Goal: Complete application form

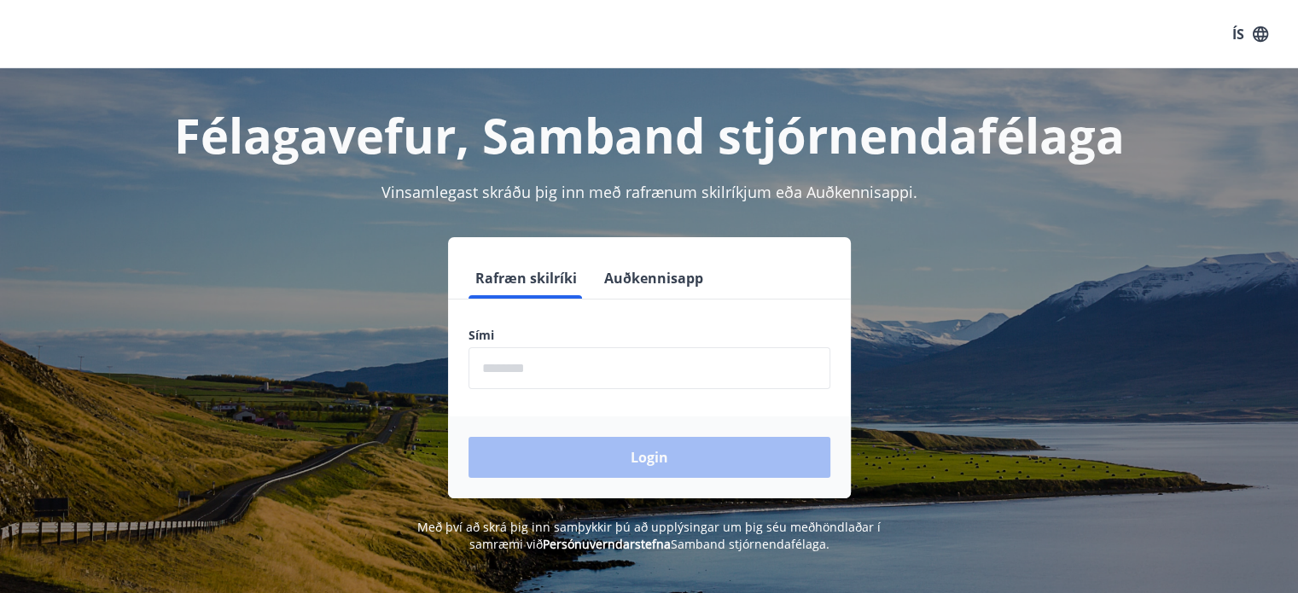
click at [572, 375] on input "phone" at bounding box center [649, 368] width 362 height 42
type input "********"
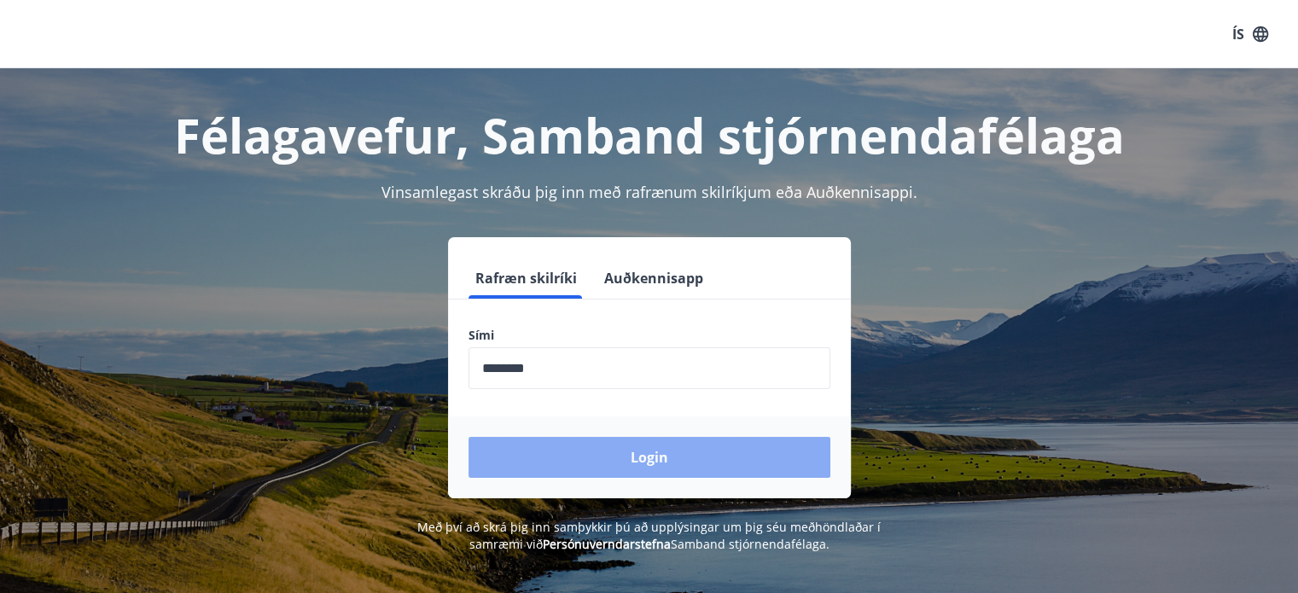
click at [632, 467] on button "Login" at bounding box center [649, 457] width 362 height 41
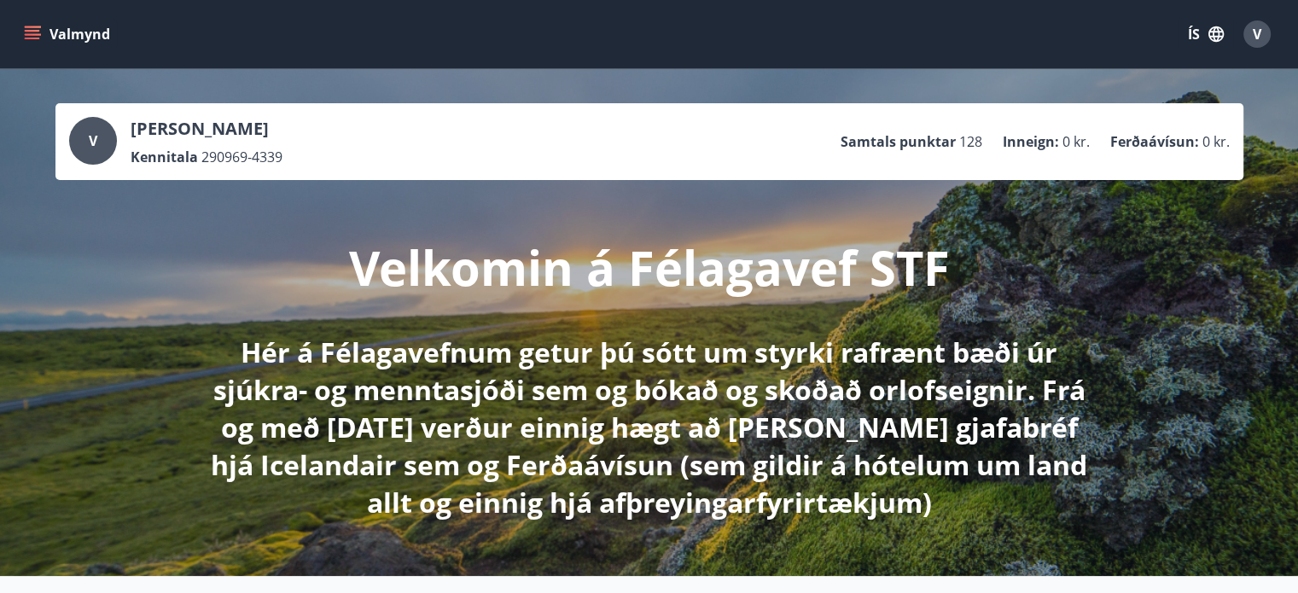
click at [33, 38] on icon "menu" at bounding box center [32, 39] width 15 height 2
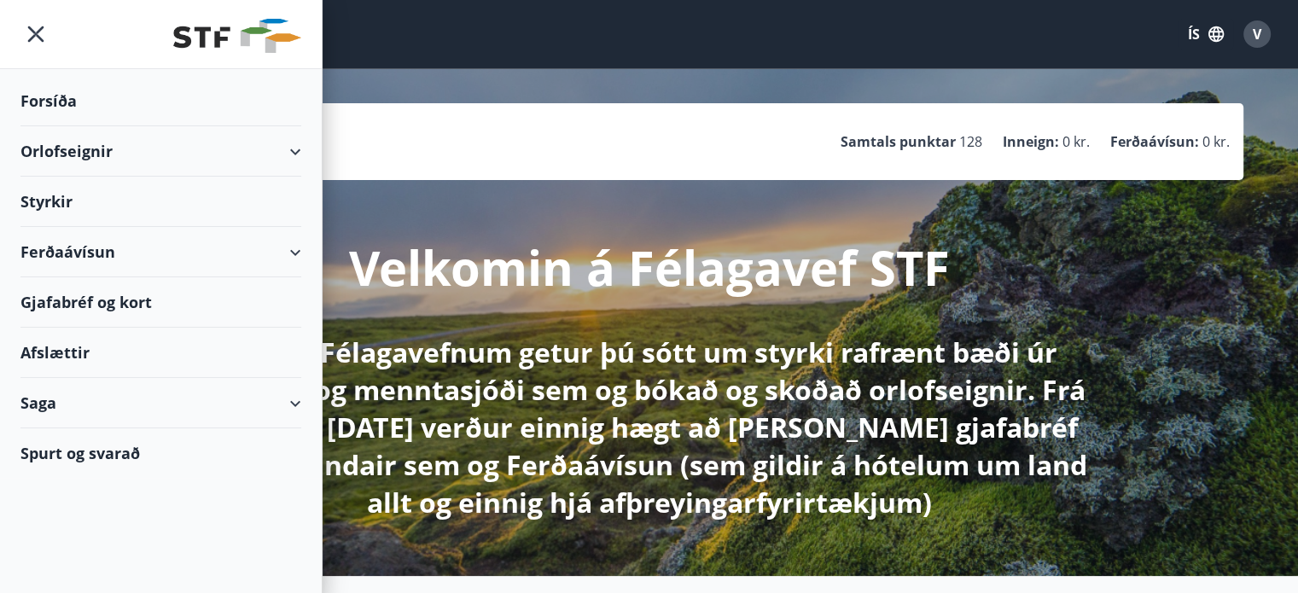
click at [64, 199] on div "Styrkir" at bounding box center [160, 202] width 281 height 50
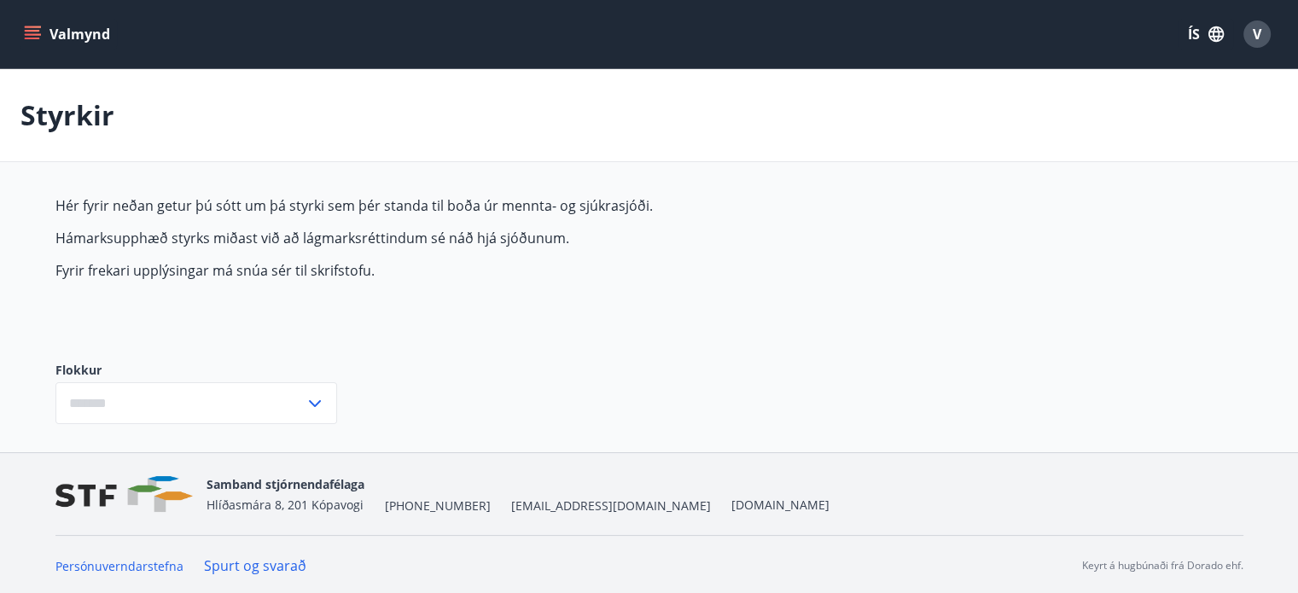
type input "***"
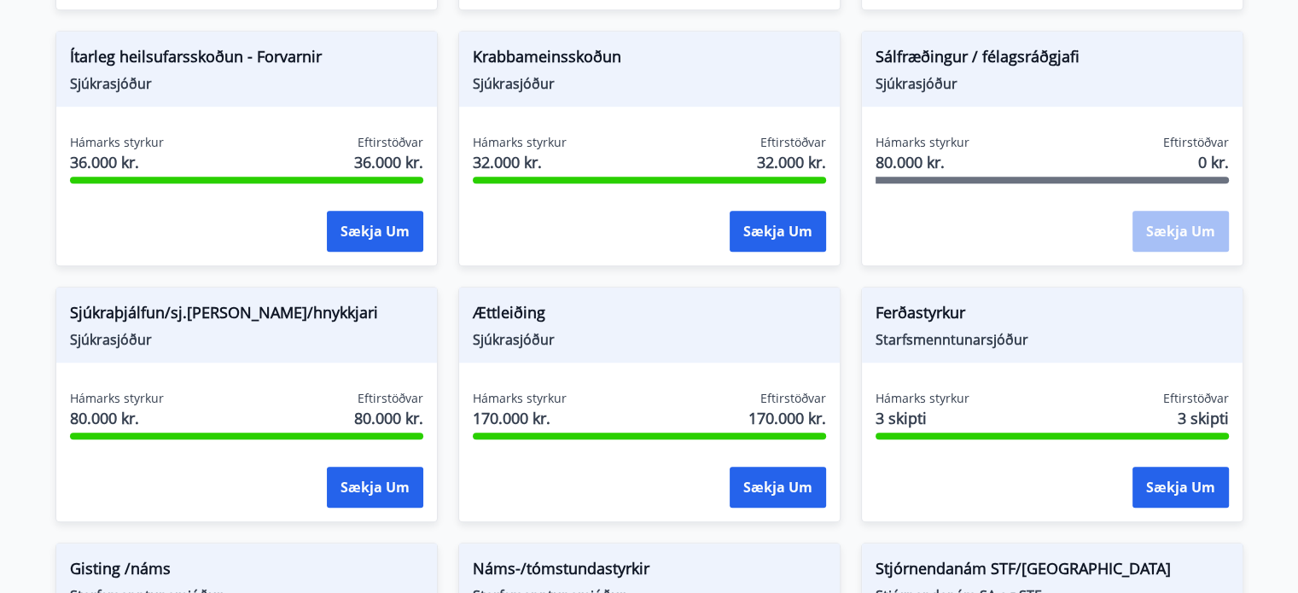
scroll to position [1277, 0]
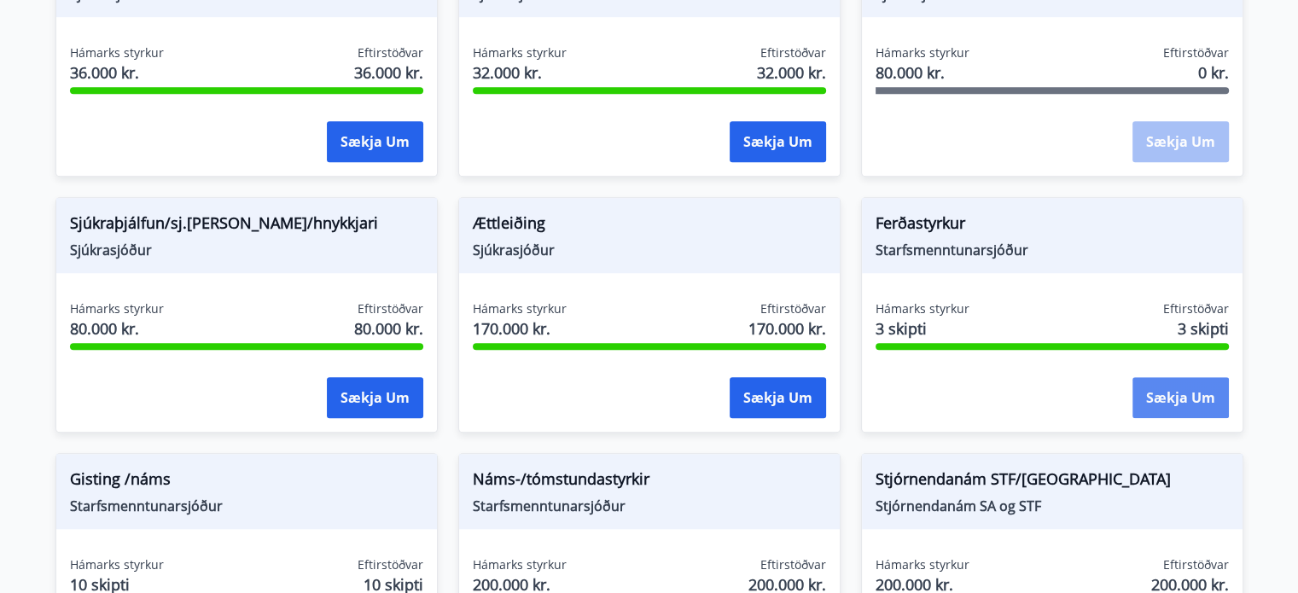
click at [1164, 388] on button "Sækja um" at bounding box center [1180, 397] width 96 height 41
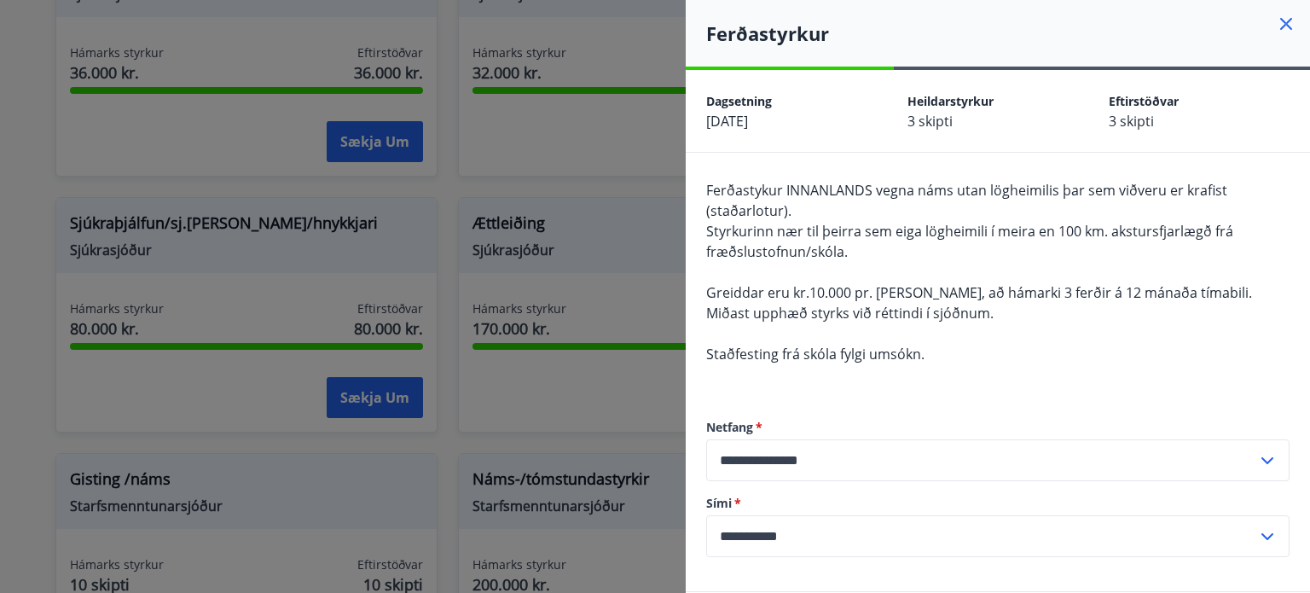
click at [1276, 20] on icon at bounding box center [1286, 24] width 20 height 20
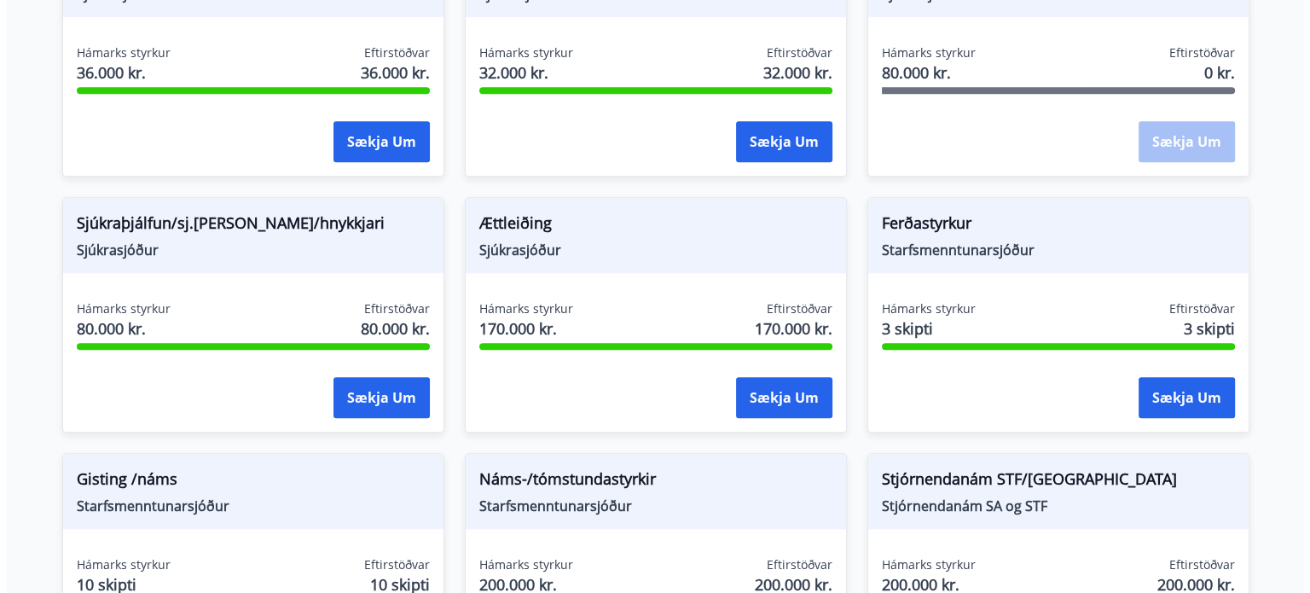
scroll to position [1448, 0]
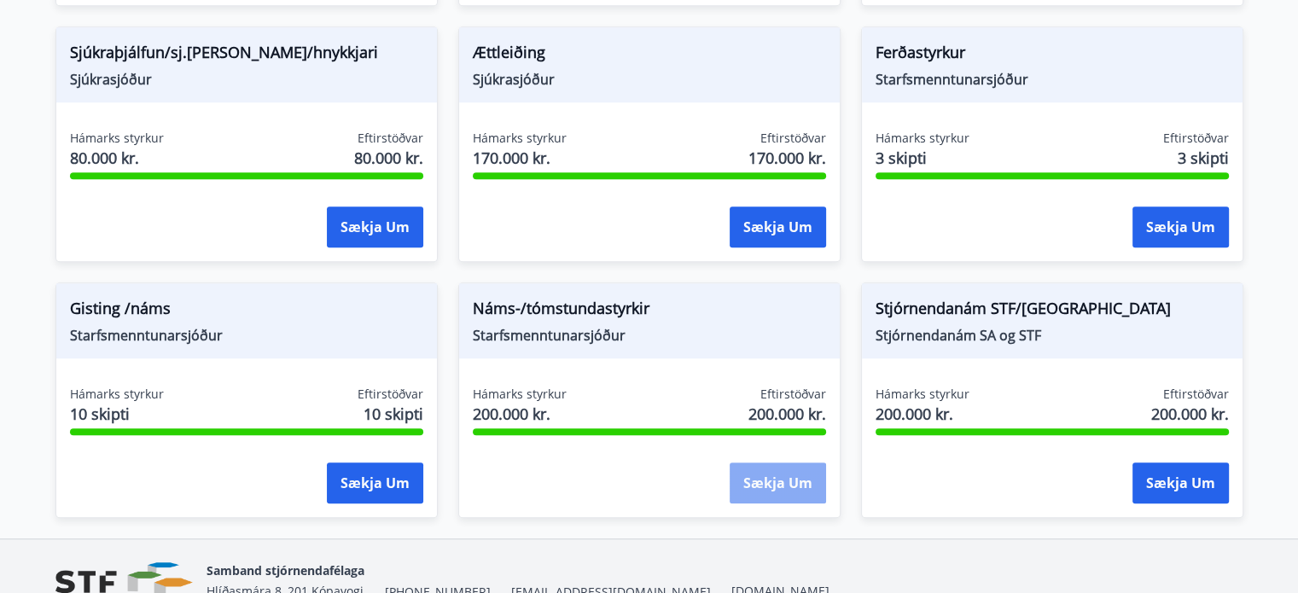
click at [781, 485] on button "Sækja um" at bounding box center [777, 482] width 96 height 41
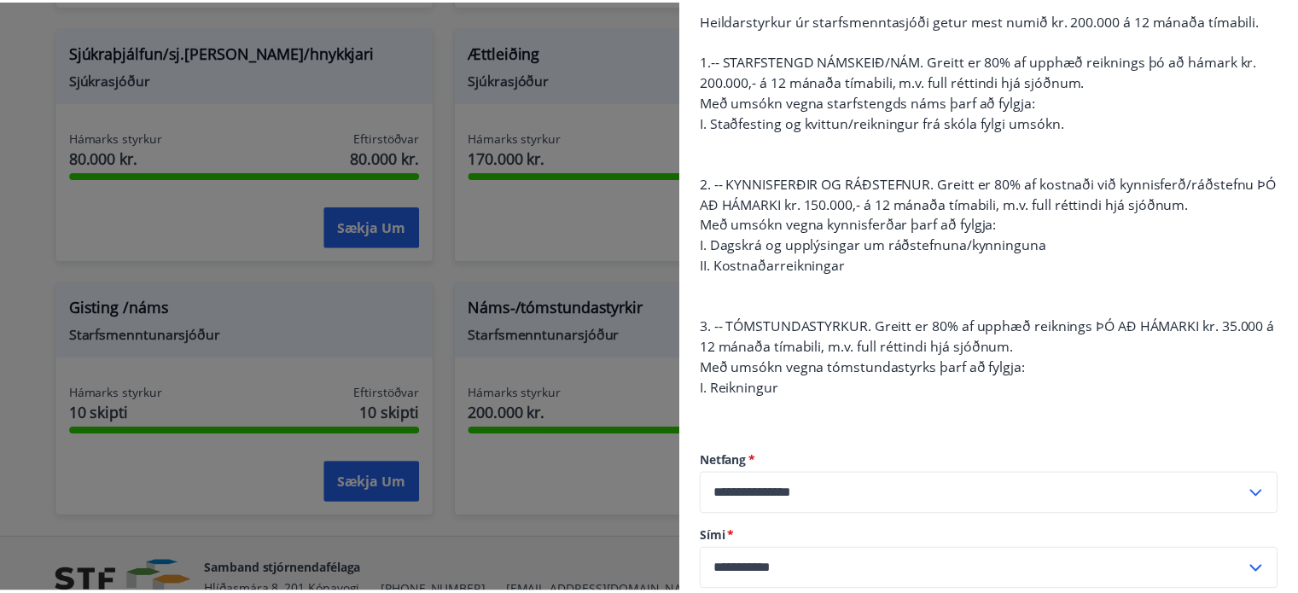
scroll to position [0, 0]
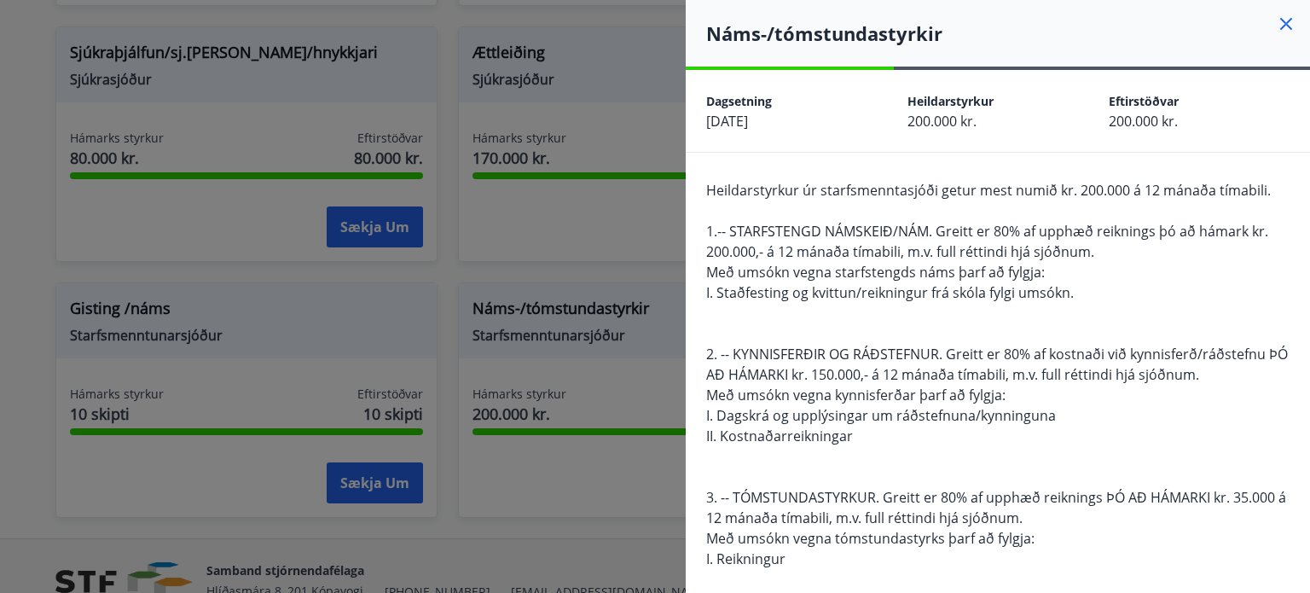
click at [1276, 20] on icon at bounding box center [1286, 24] width 20 height 20
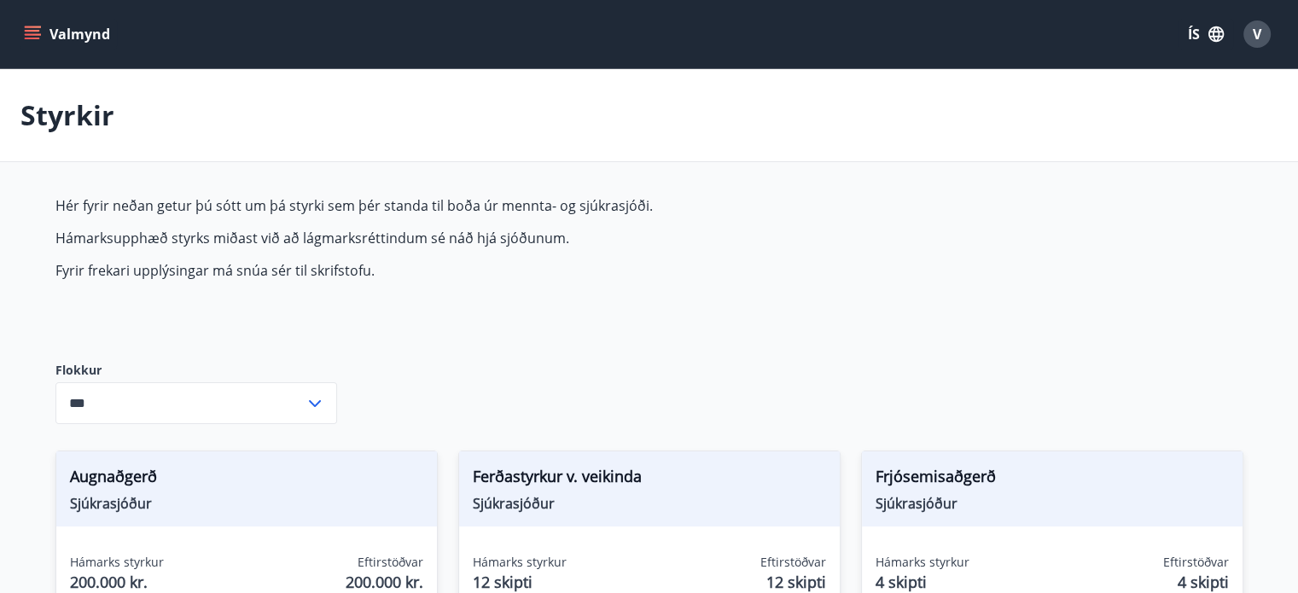
click at [1252, 26] on span "V" at bounding box center [1256, 34] width 9 height 19
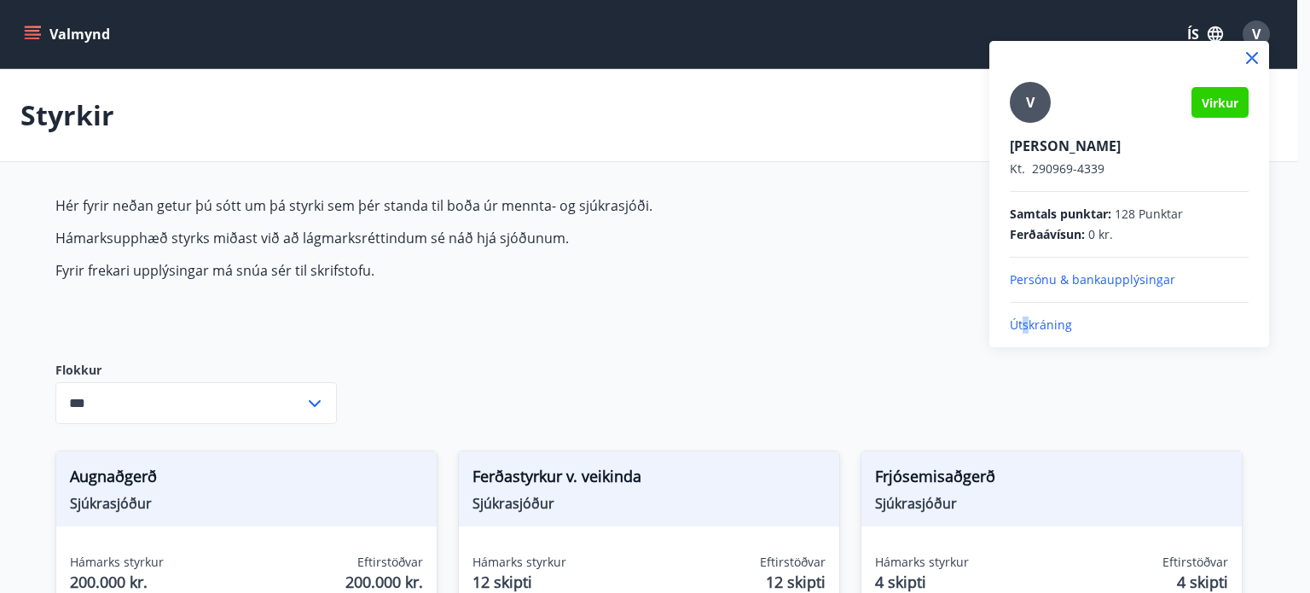
click at [1026, 322] on p "Útskráning" at bounding box center [1129, 325] width 239 height 17
